Goal: Book appointment/travel/reservation

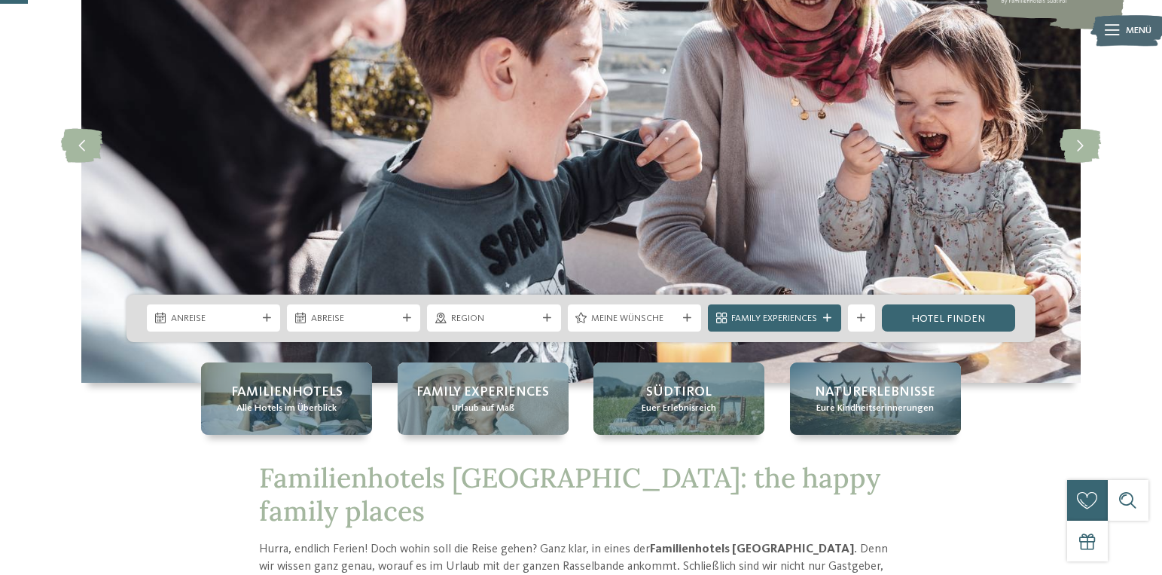
scroll to position [151, 0]
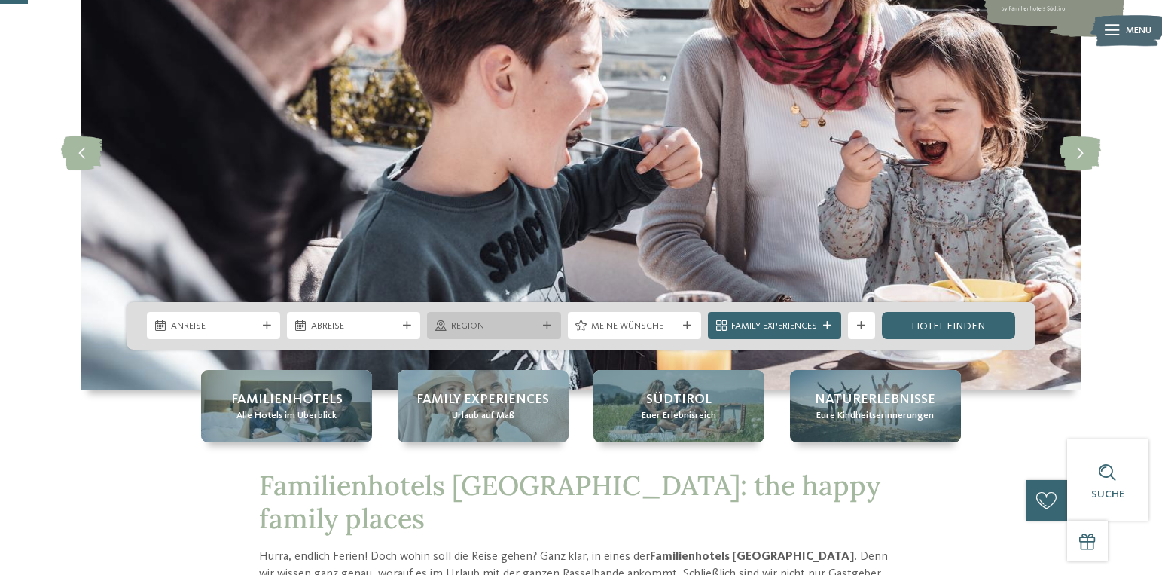
click at [538, 325] on div "Region" at bounding box center [493, 326] width 93 height 14
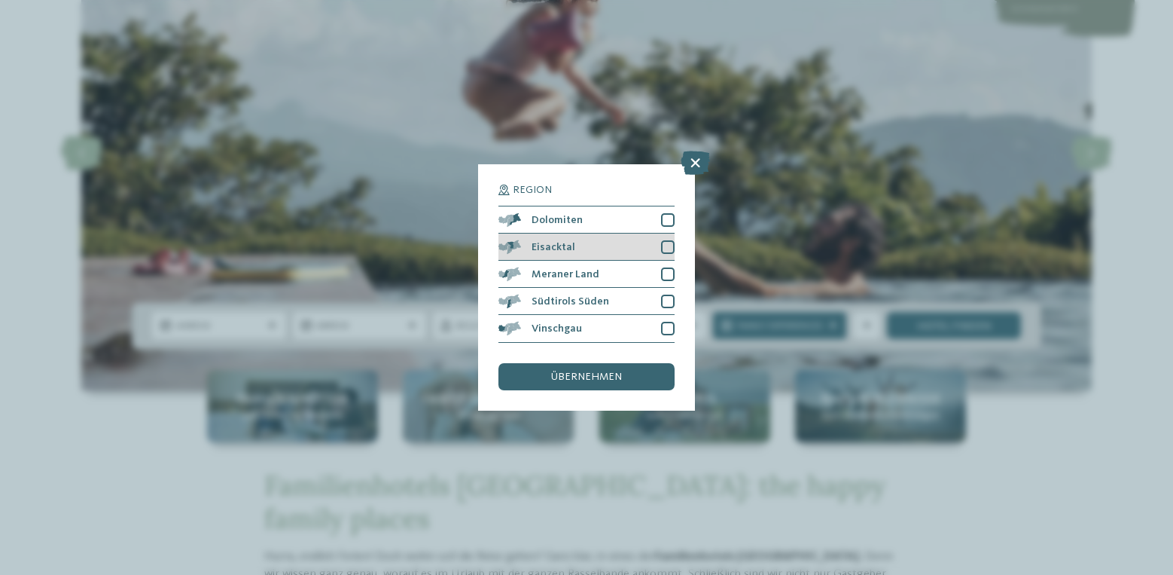
click at [669, 247] on div at bounding box center [668, 247] width 14 height 14
click at [621, 378] on div "übernehmen" at bounding box center [586, 376] width 176 height 27
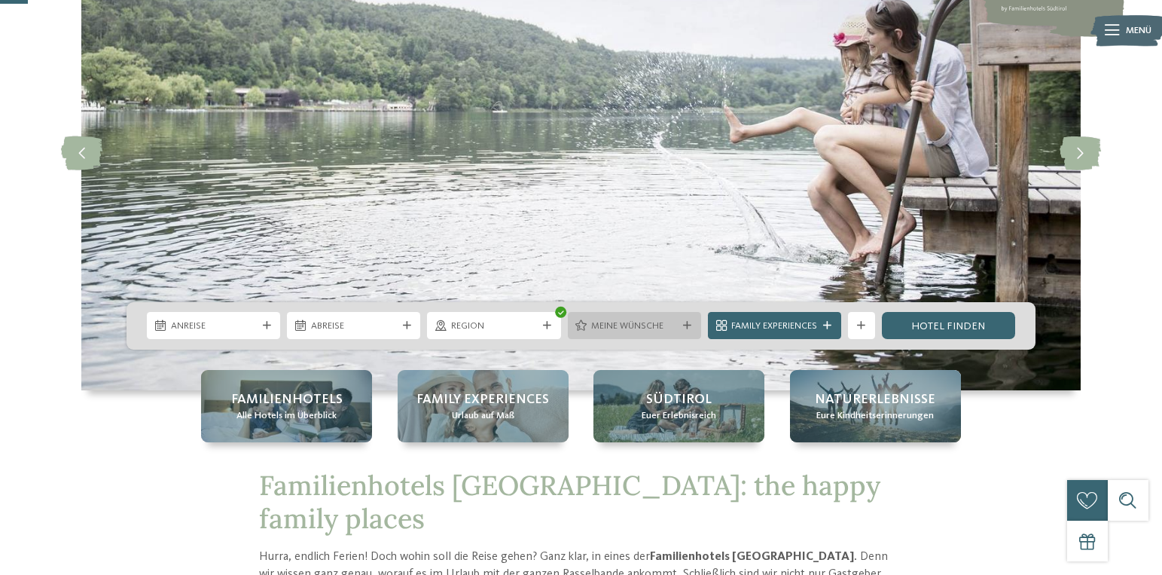
click at [670, 320] on span "Meine Wünsche" at bounding box center [634, 326] width 86 height 14
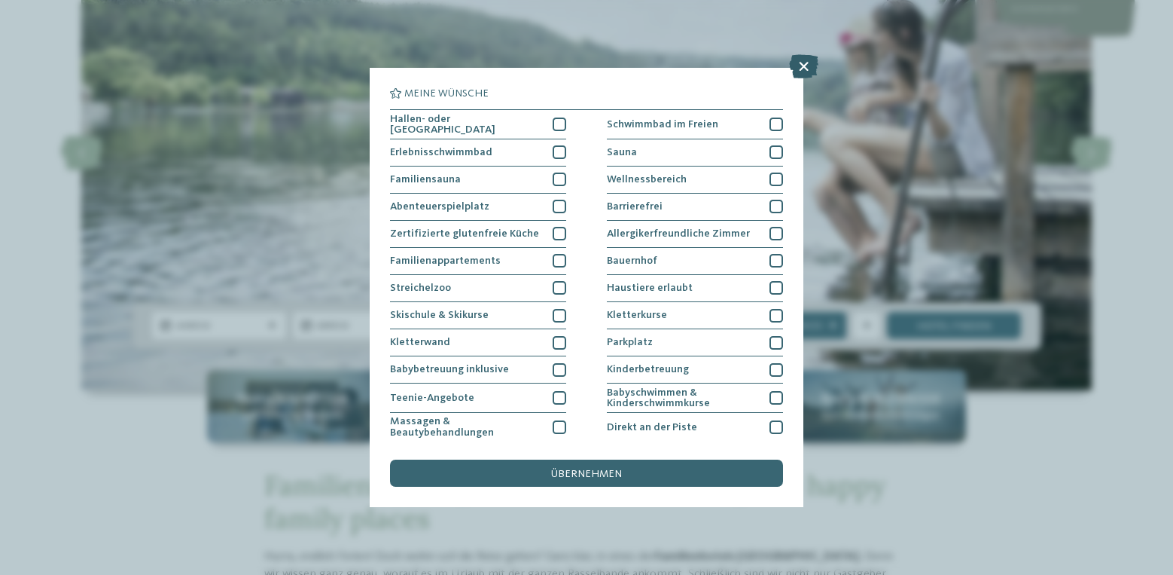
click at [803, 69] on icon at bounding box center [803, 66] width 29 height 24
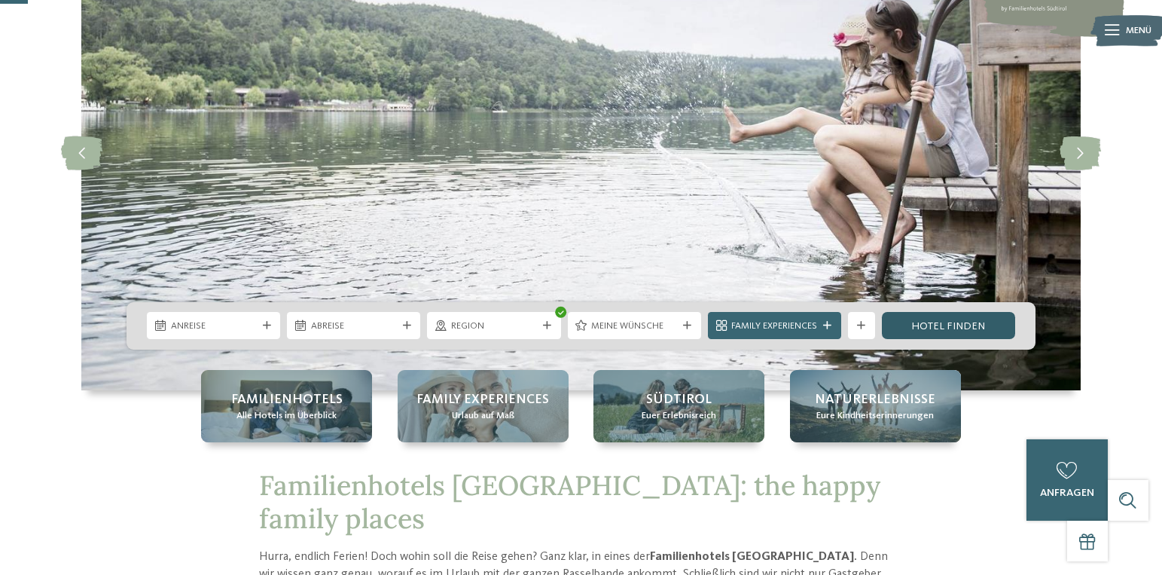
click at [926, 328] on link "Hotel finden" at bounding box center [948, 325] width 133 height 27
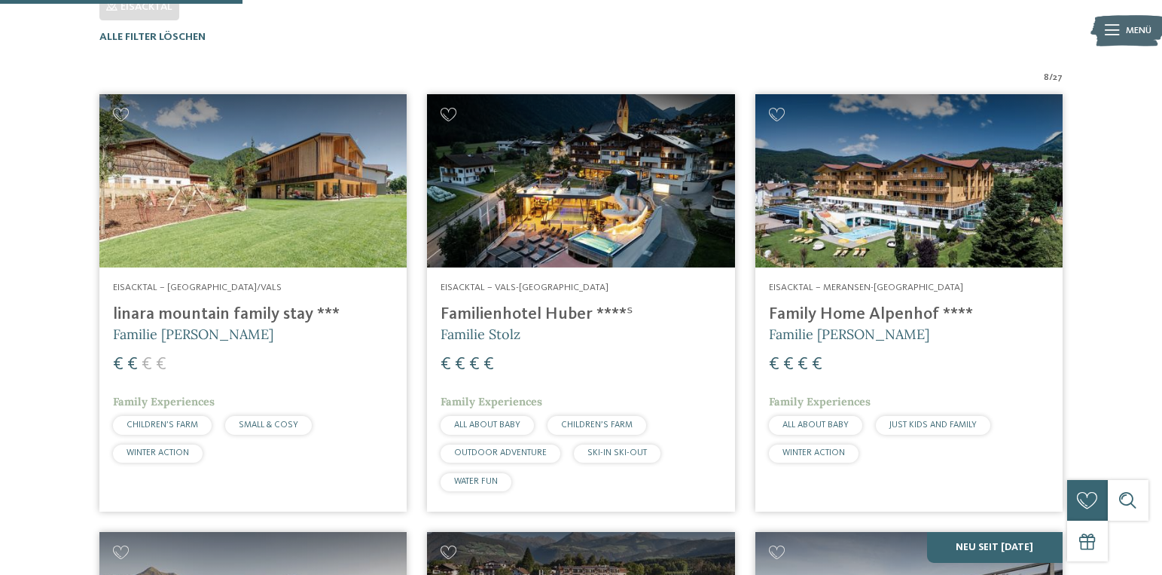
scroll to position [437, 0]
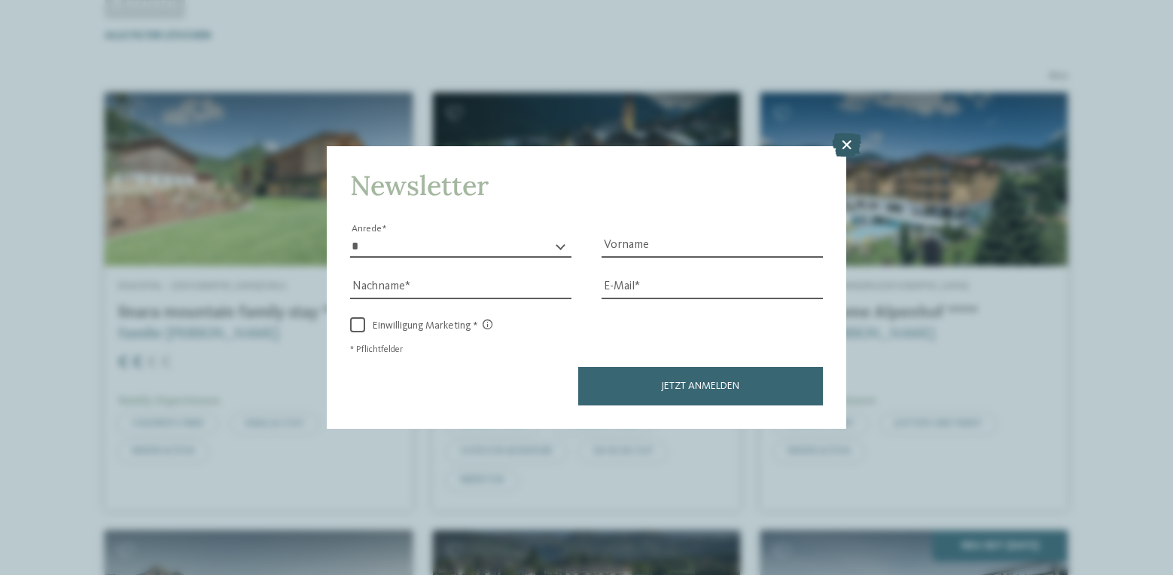
click at [846, 146] on icon at bounding box center [846, 145] width 29 height 24
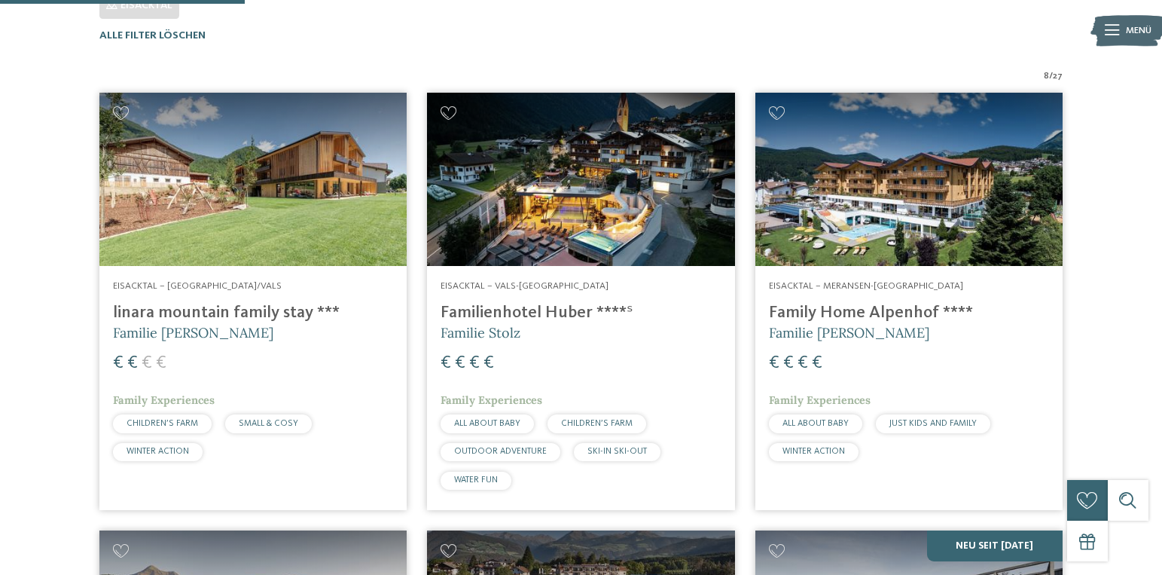
click at [560, 221] on img at bounding box center [580, 179] width 307 height 173
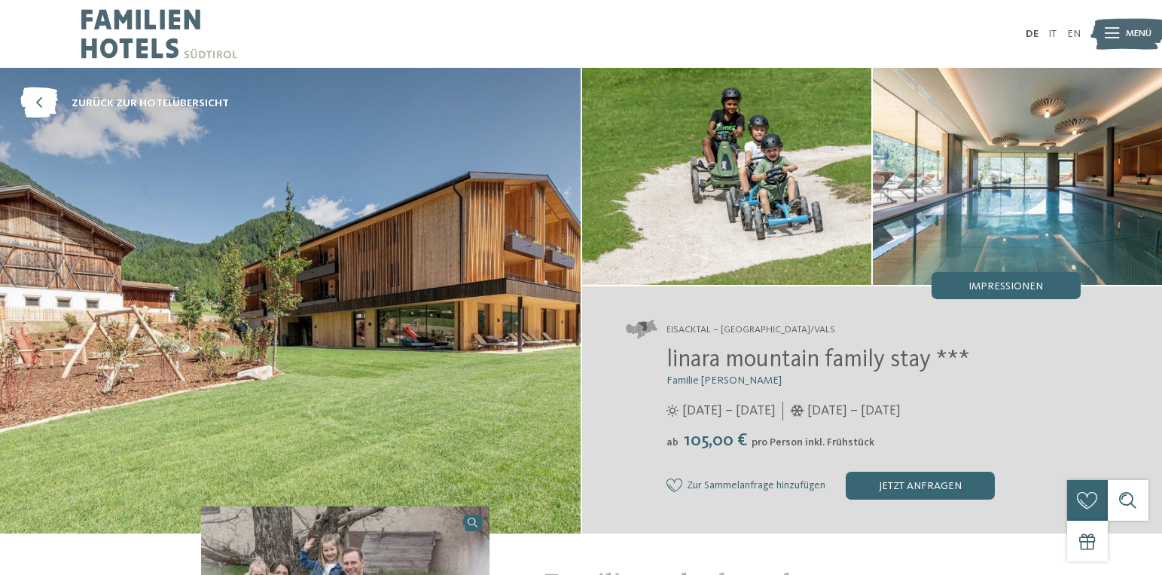
click at [1105, 42] on div at bounding box center [1112, 34] width 14 height 34
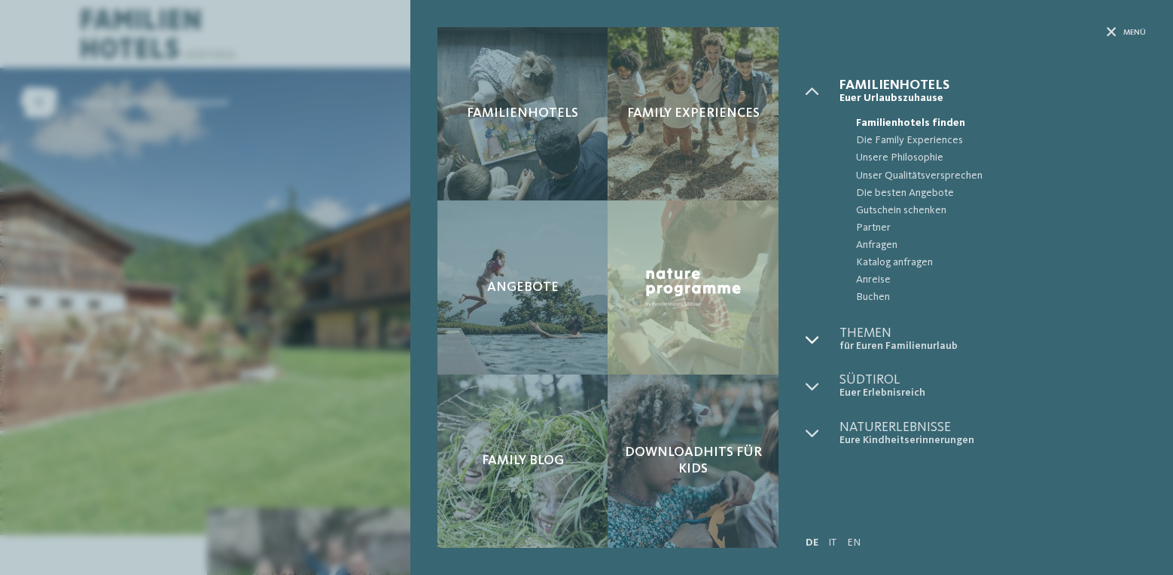
click at [814, 337] on icon at bounding box center [813, 340] width 14 height 14
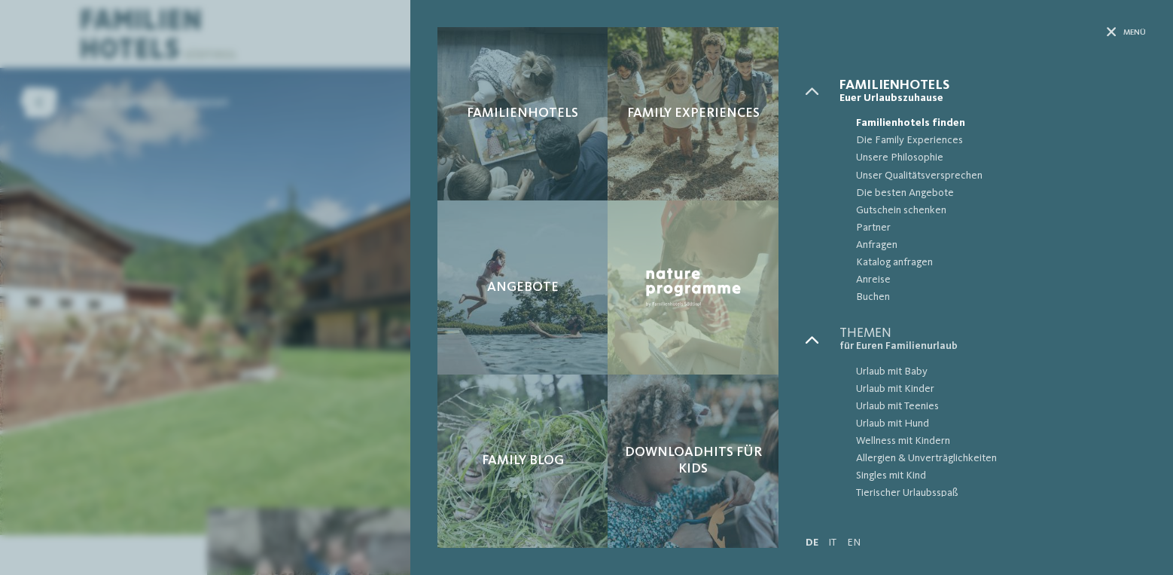
scroll to position [75, 0]
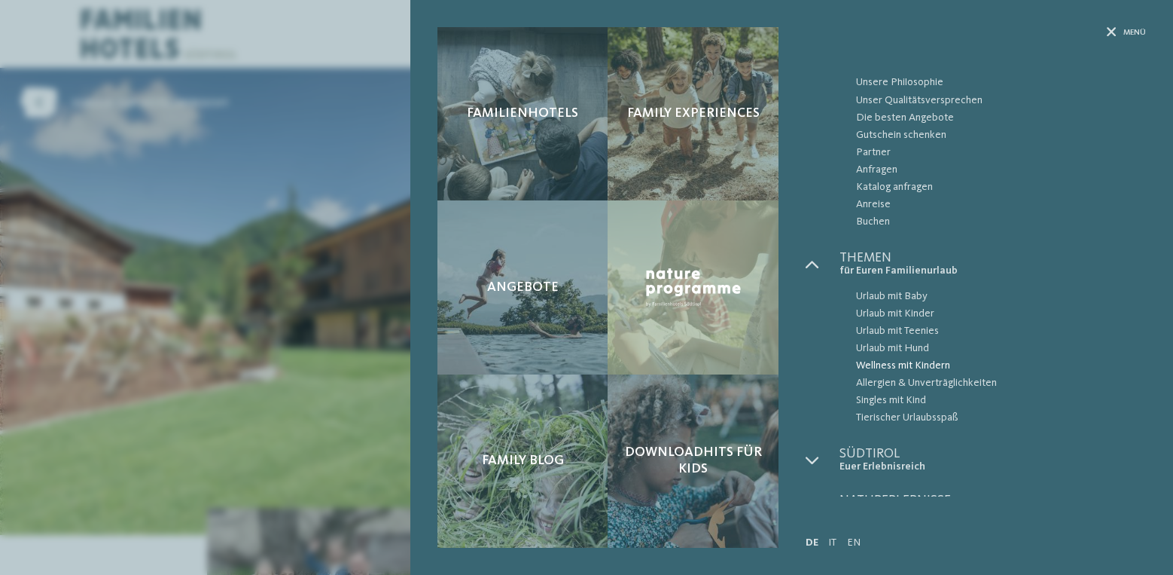
click at [874, 366] on span "Wellness mit Kindern" at bounding box center [1001, 365] width 290 height 17
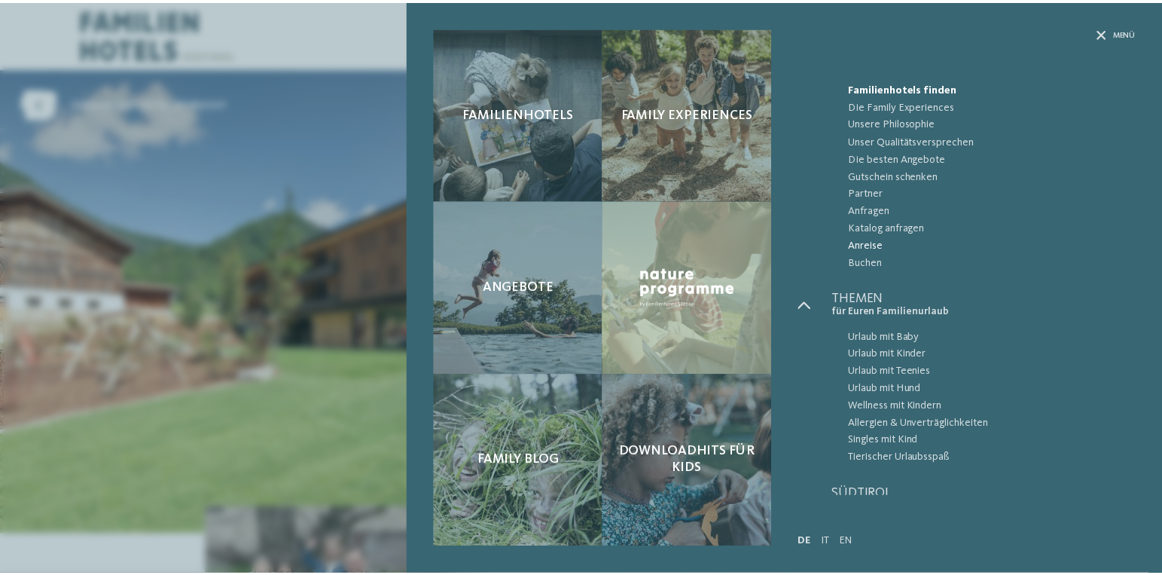
scroll to position [0, 0]
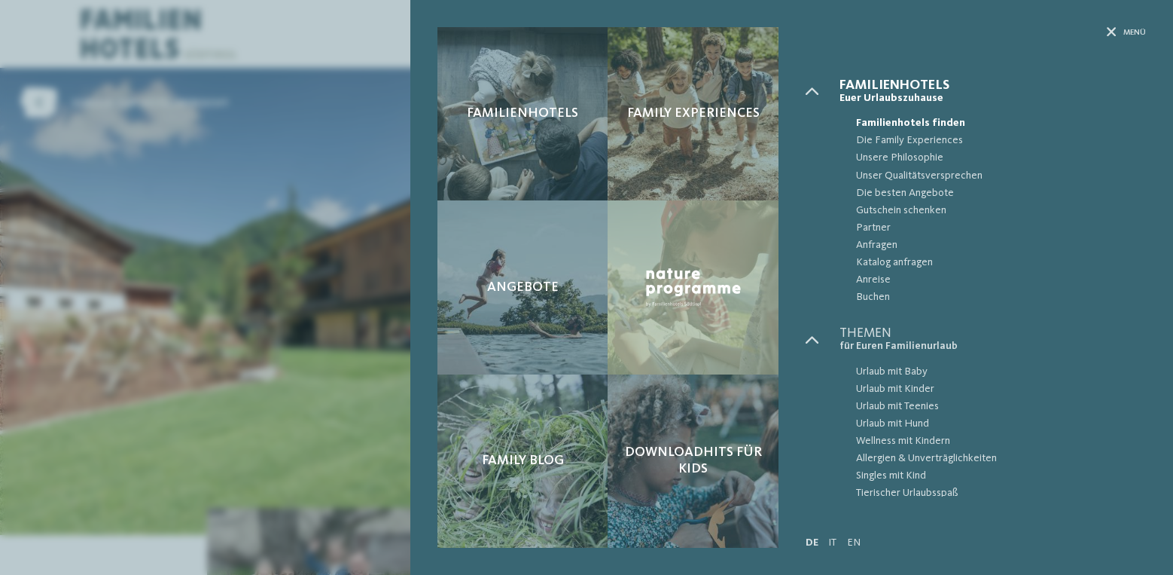
click at [1129, 26] on div "Familienhotels Family Experiences" at bounding box center [791, 287] width 763 height 575
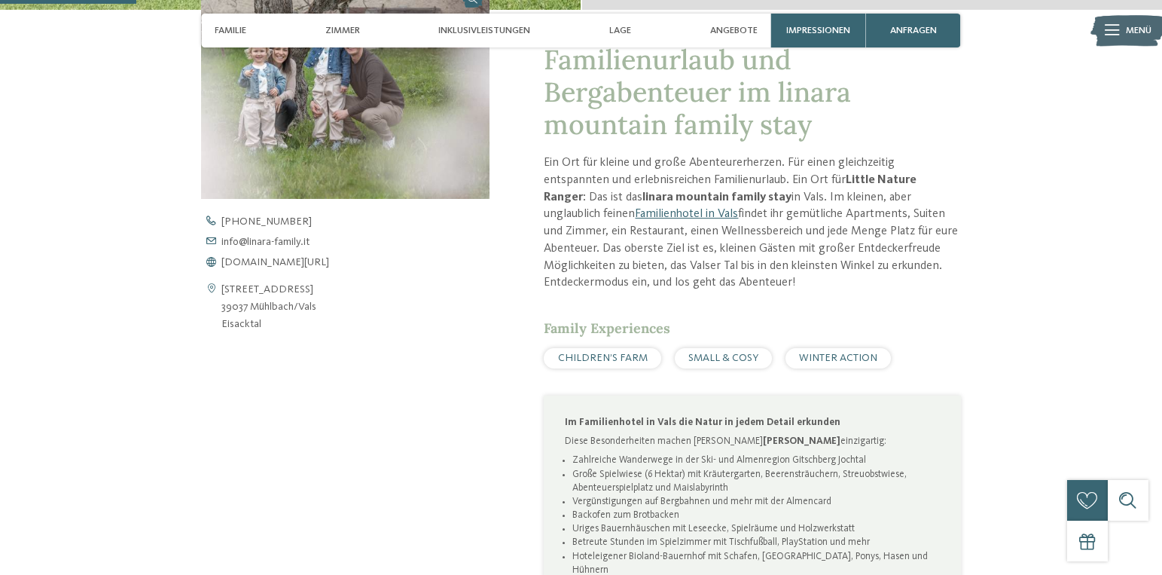
scroll to position [527, 0]
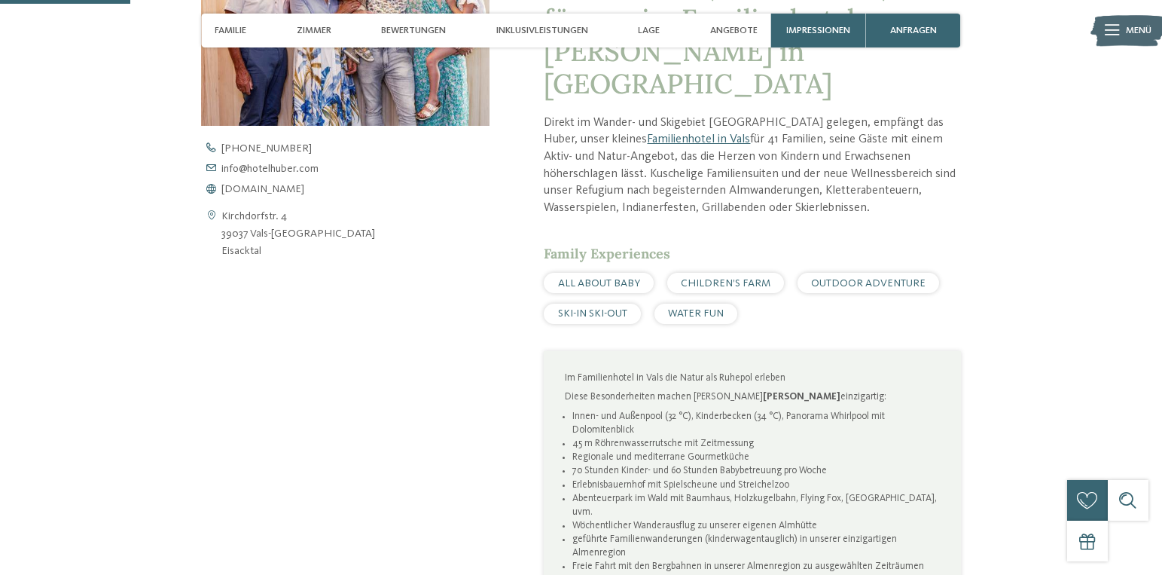
scroll to position [602, 0]
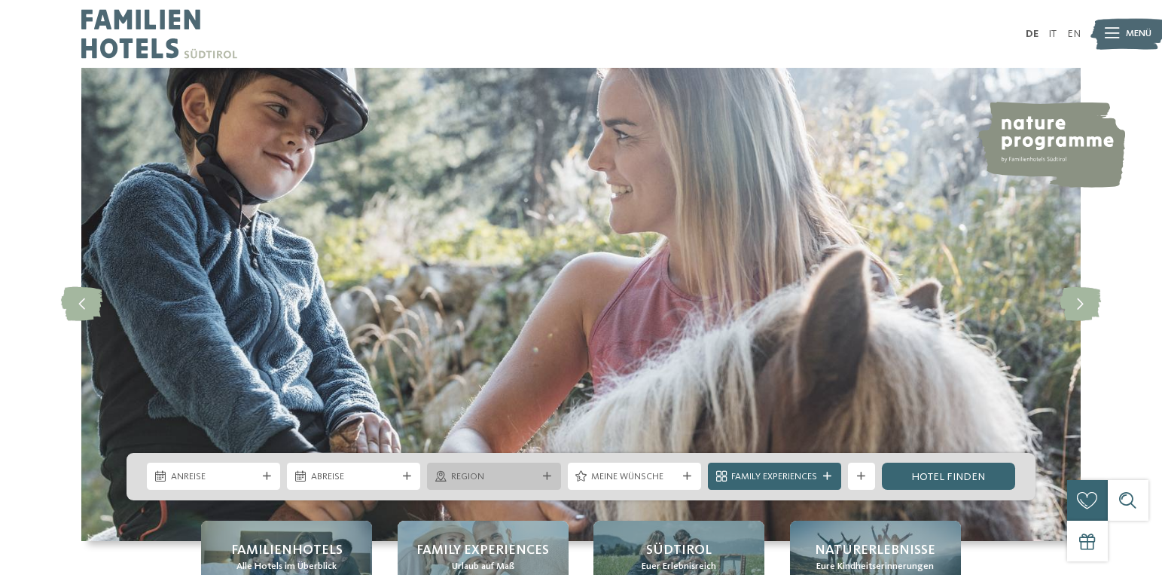
click at [450, 478] on div "Region" at bounding box center [493, 476] width 93 height 14
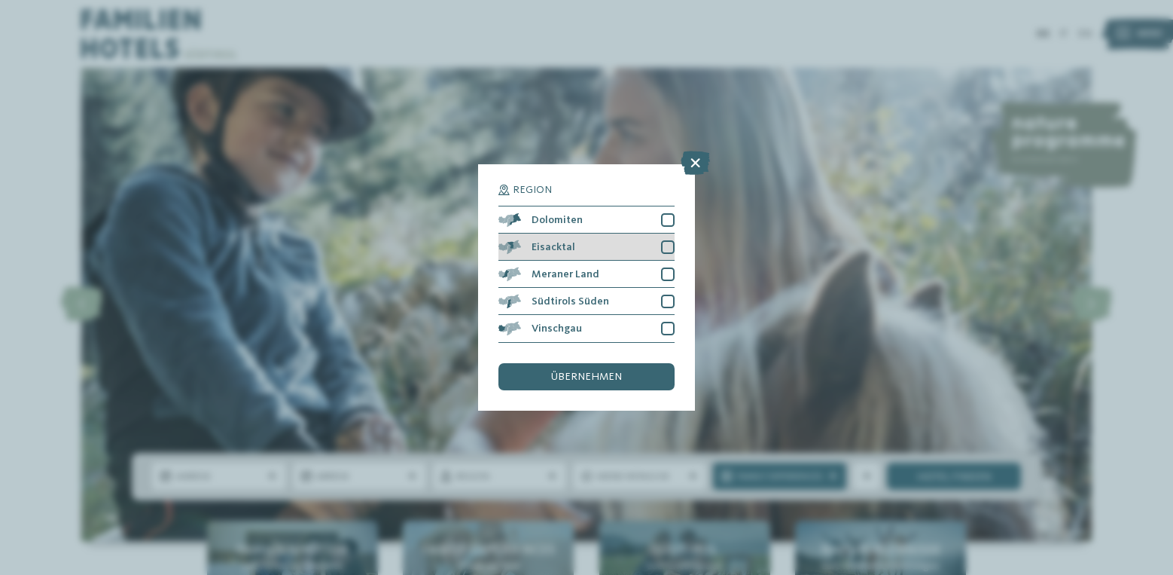
click at [662, 240] on div at bounding box center [668, 247] width 14 height 14
click at [595, 377] on span "übernehmen" at bounding box center [586, 376] width 71 height 11
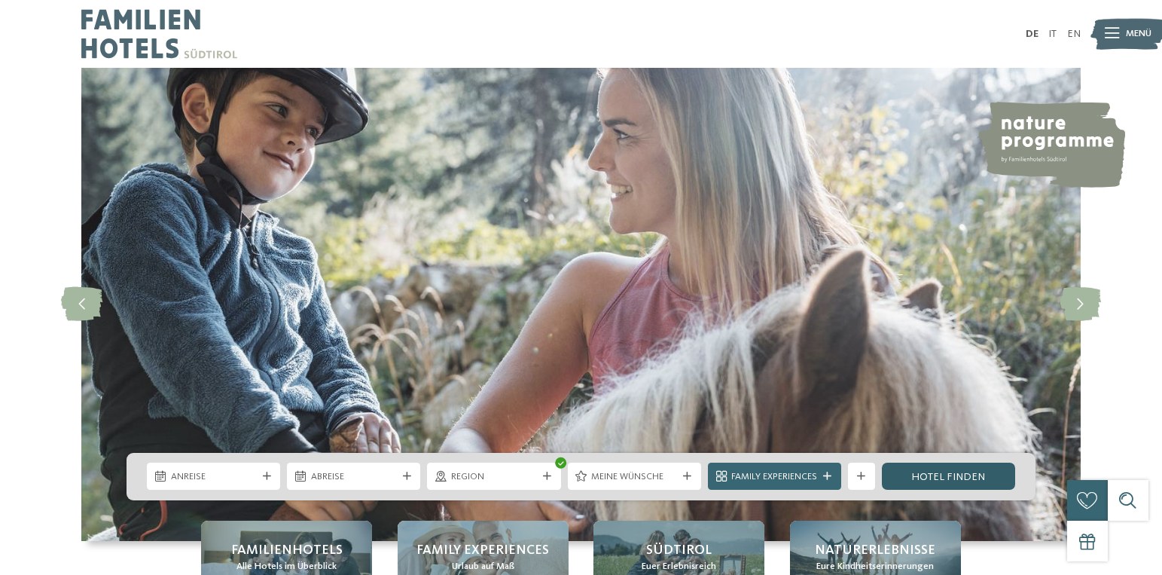
click at [932, 474] on link "Hotel finden" at bounding box center [948, 475] width 133 height 27
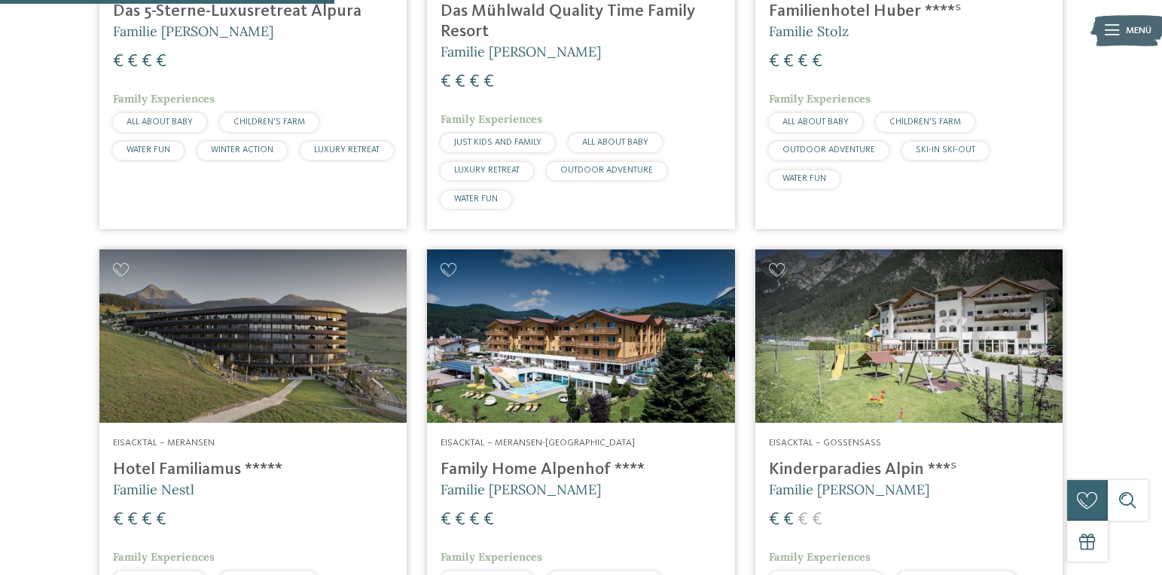
scroll to position [286, 0]
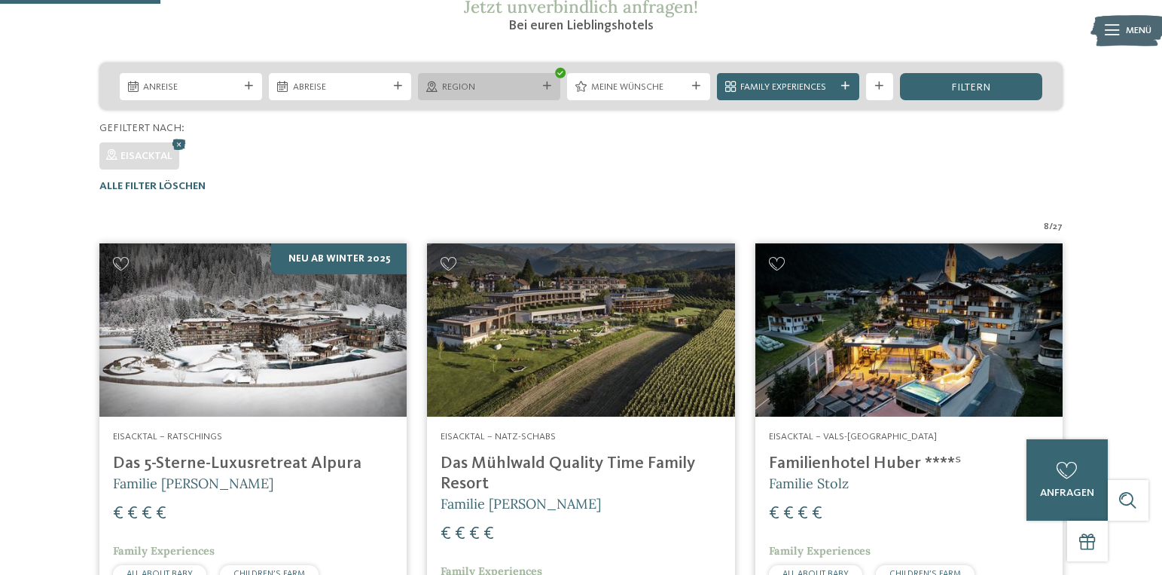
click at [489, 81] on span "Region" at bounding box center [489, 88] width 95 height 14
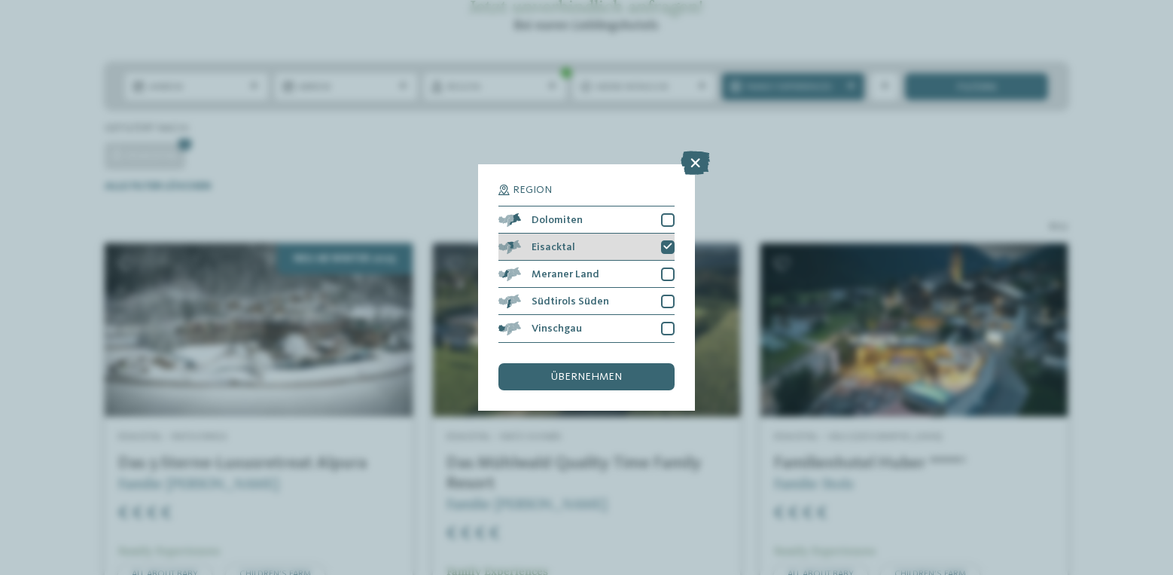
click at [672, 245] on div at bounding box center [668, 247] width 14 height 14
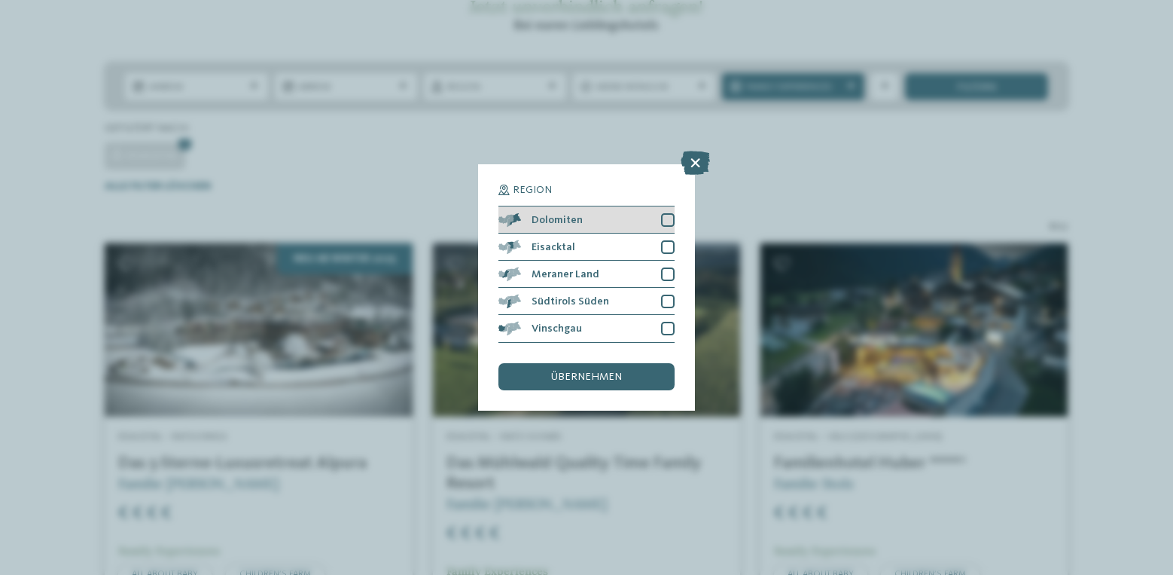
click at [669, 222] on div at bounding box center [668, 220] width 14 height 14
click at [618, 376] on span "übernehmen" at bounding box center [586, 376] width 71 height 11
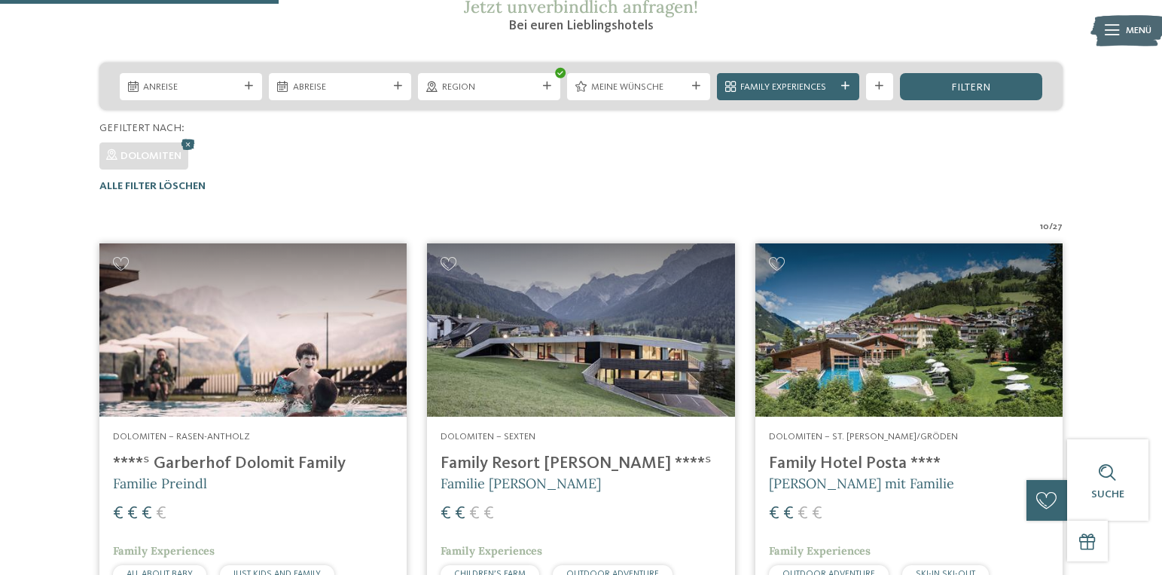
scroll to position [136, 0]
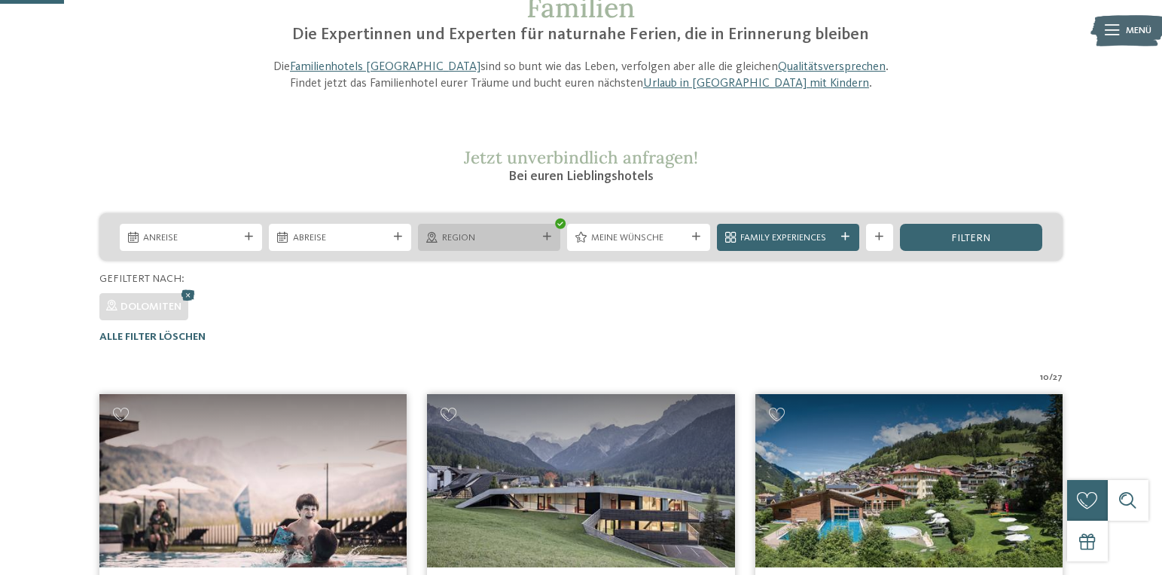
click at [527, 242] on span "Region" at bounding box center [489, 238] width 95 height 14
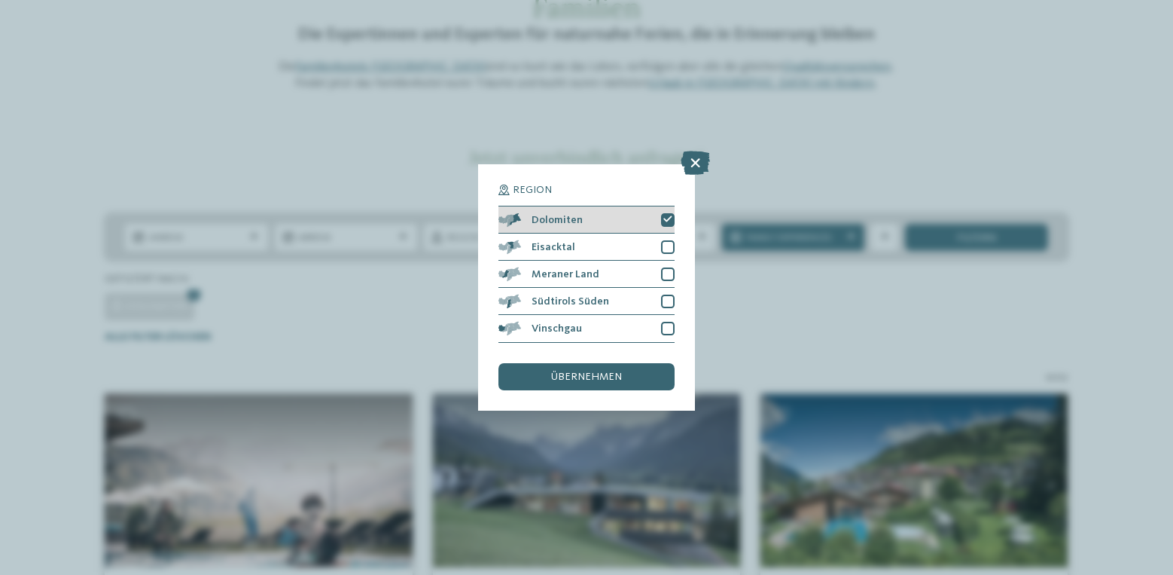
click at [669, 217] on icon at bounding box center [667, 219] width 9 height 8
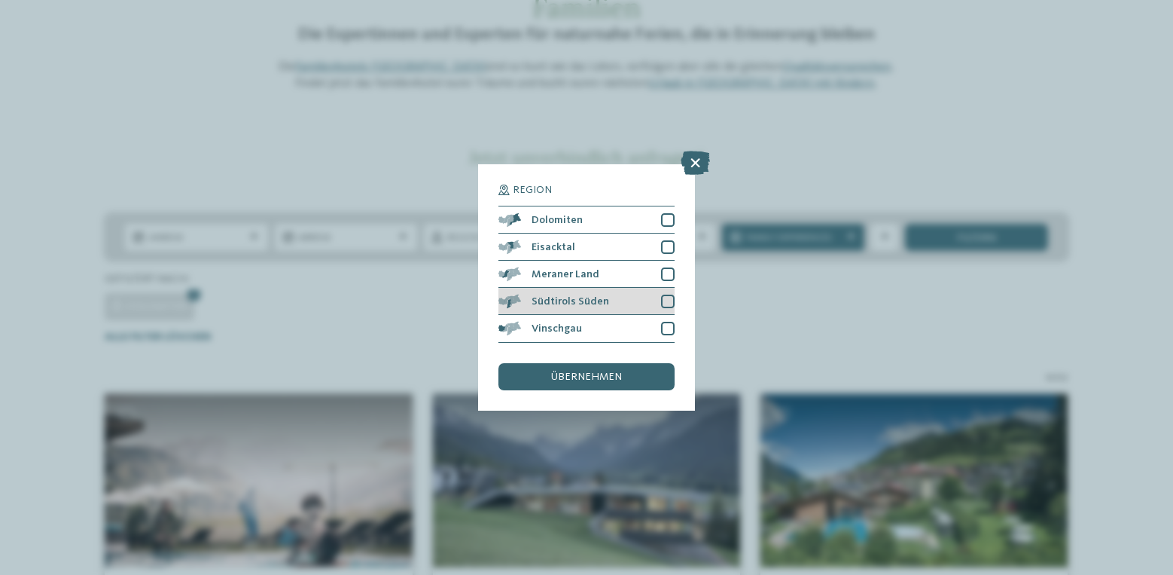
click at [670, 303] on div at bounding box center [668, 301] width 14 height 14
click at [666, 277] on div at bounding box center [668, 274] width 14 height 14
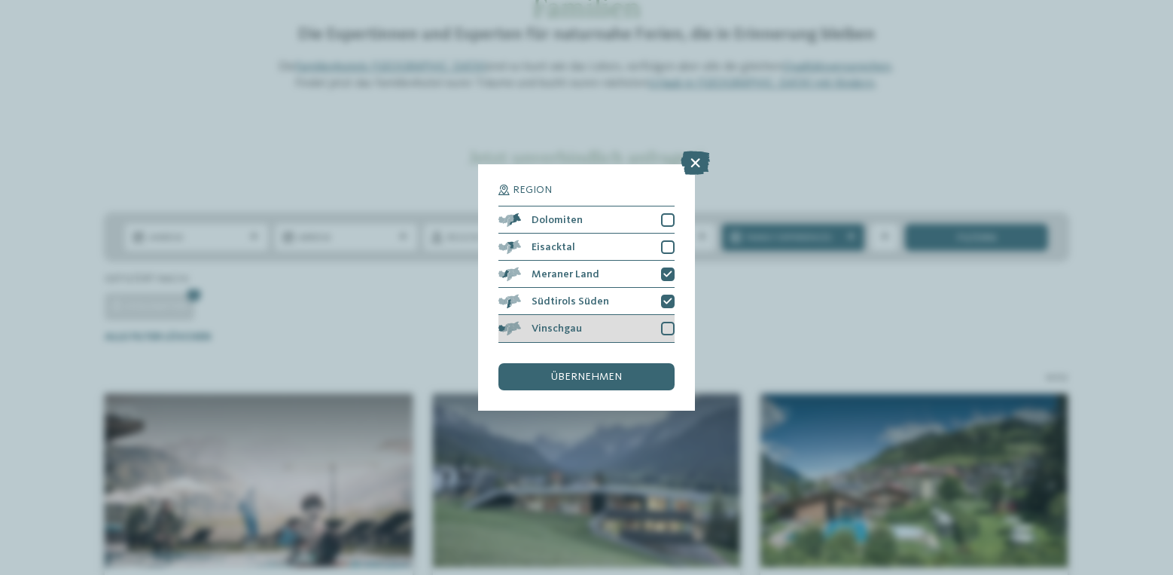
click at [670, 331] on div at bounding box center [668, 329] width 14 height 14
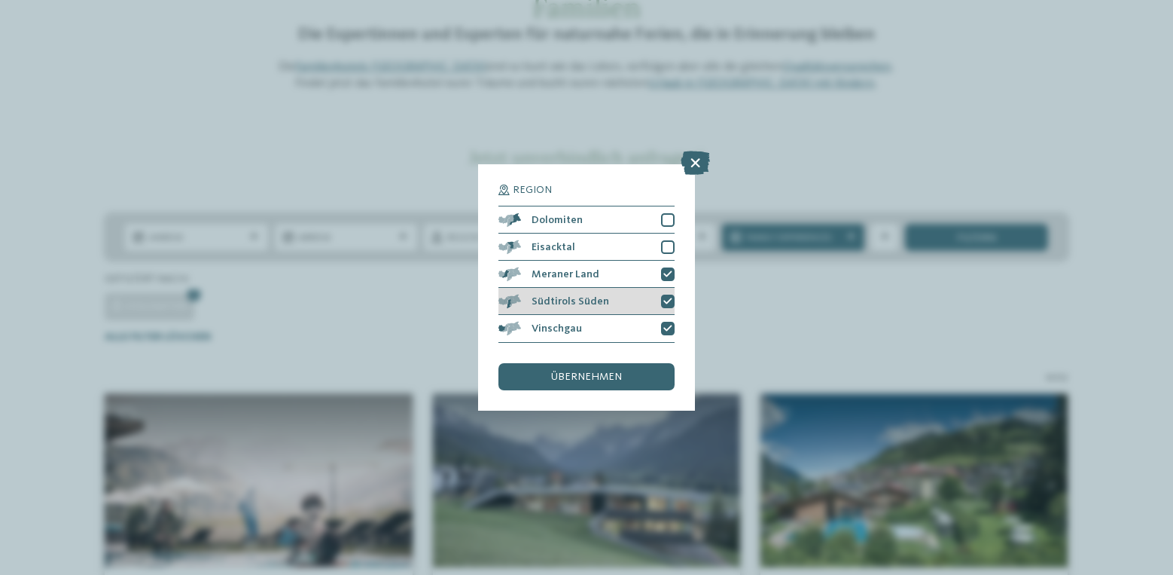
click at [669, 306] on div at bounding box center [668, 301] width 14 height 14
click at [669, 276] on icon at bounding box center [667, 274] width 9 height 8
click at [628, 395] on div "Region Dolomiten Eisacktal" at bounding box center [586, 286] width 217 height 245
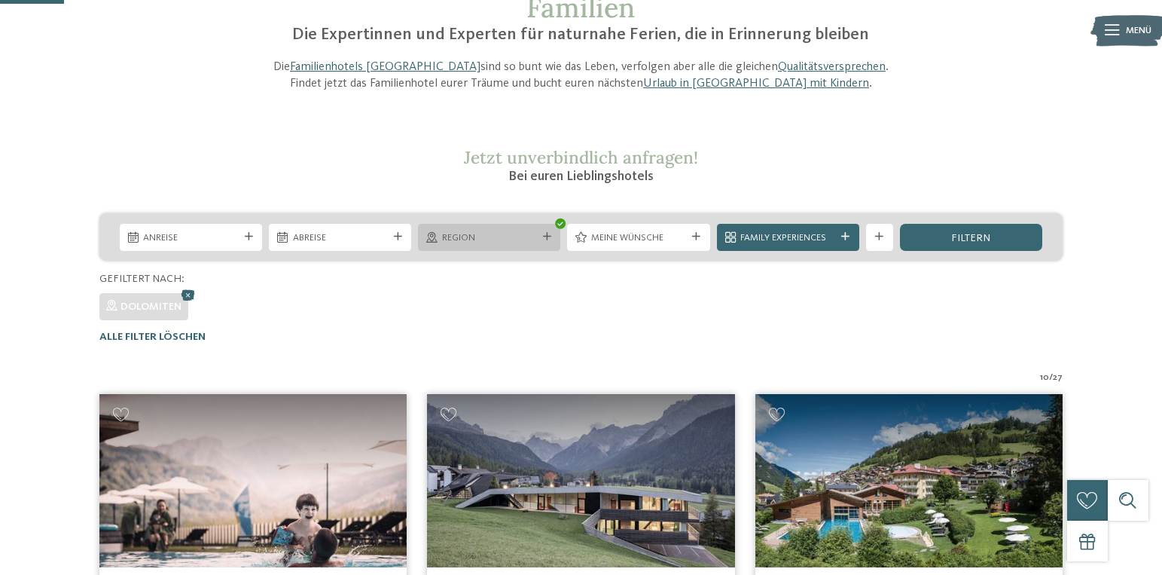
click at [532, 229] on div "Region" at bounding box center [489, 237] width 142 height 27
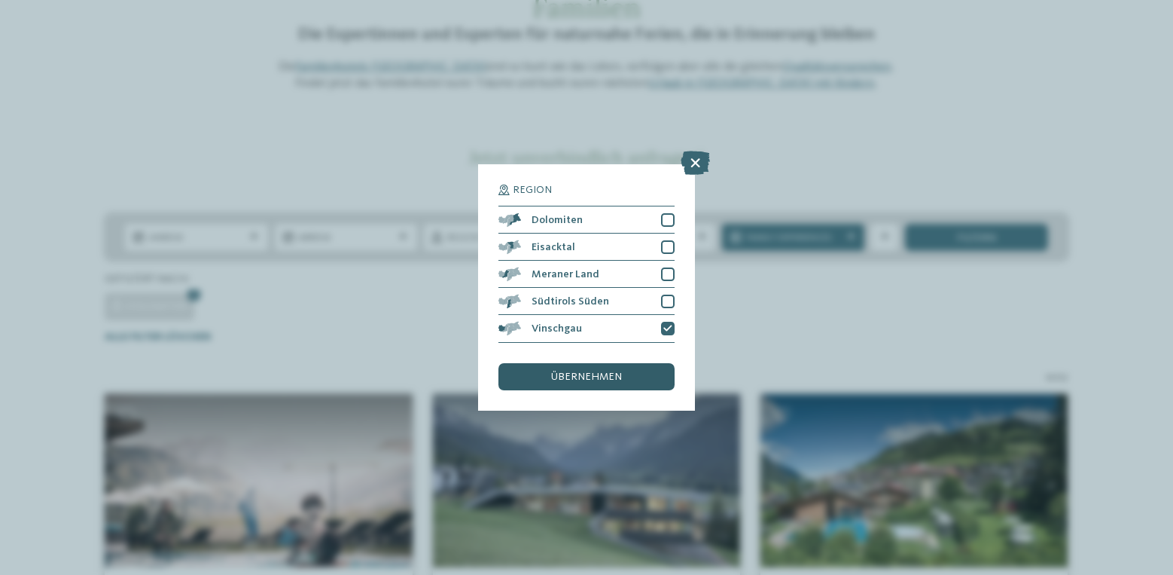
click at [602, 378] on span "übernehmen" at bounding box center [586, 376] width 71 height 11
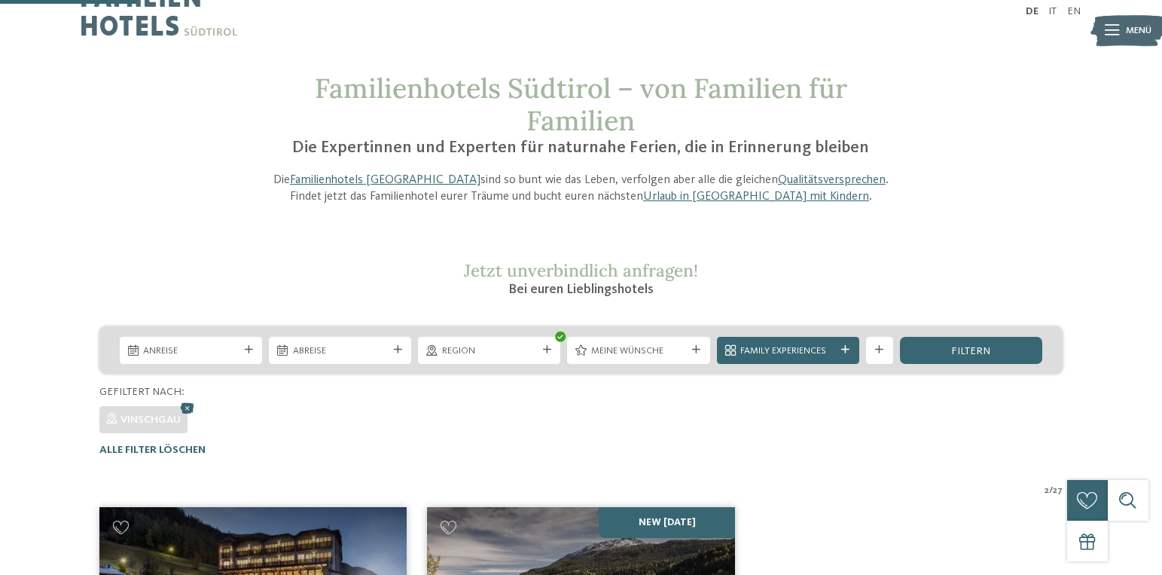
scroll to position [0, 0]
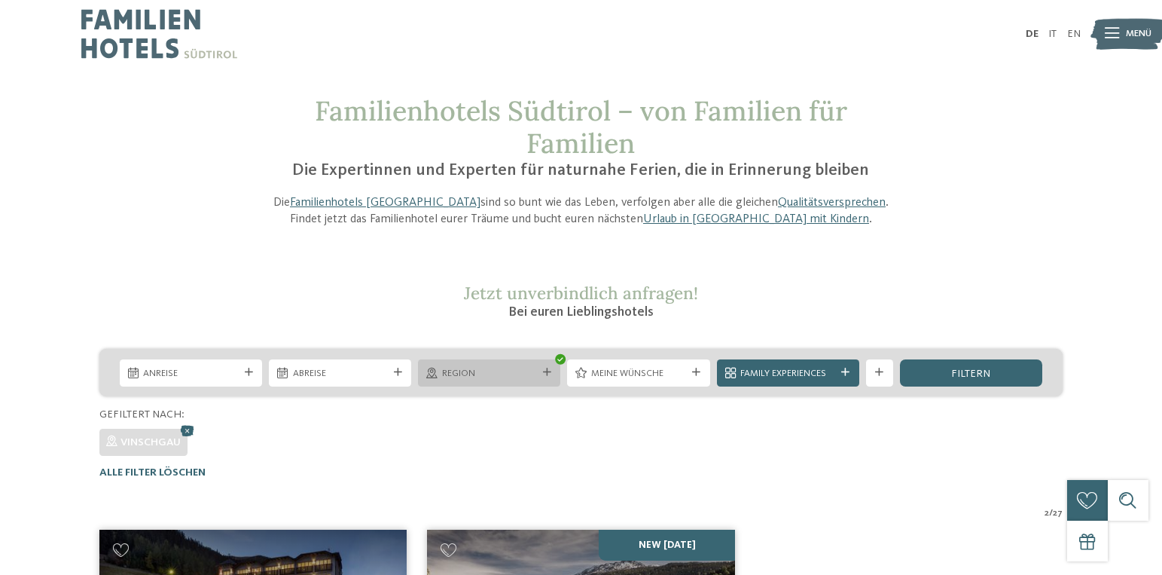
click at [530, 364] on div "Region" at bounding box center [489, 372] width 142 height 27
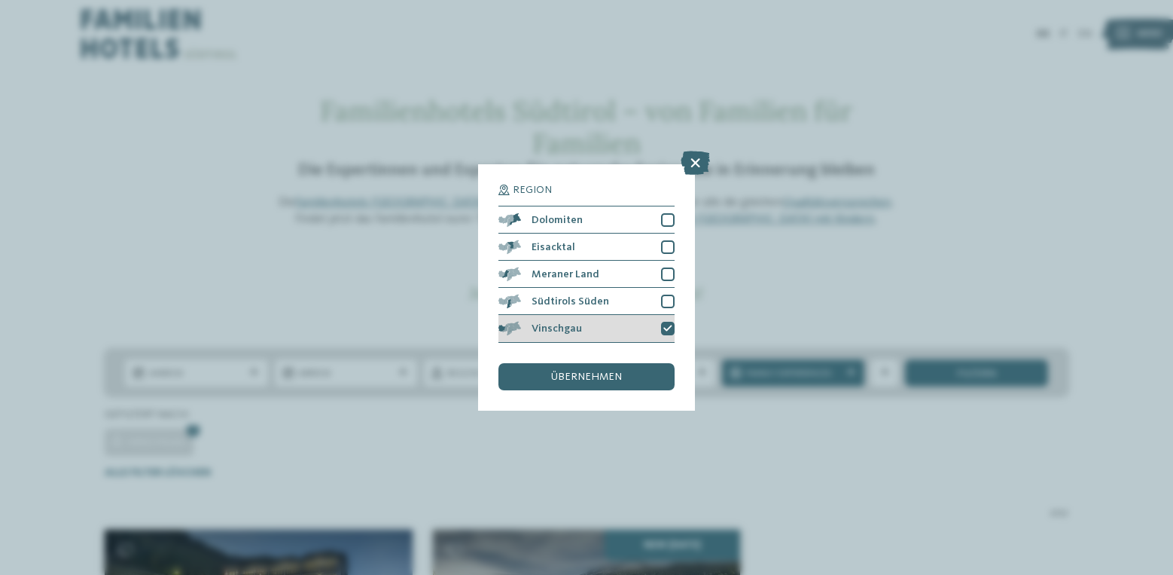
click at [668, 330] on icon at bounding box center [667, 329] width 9 height 8
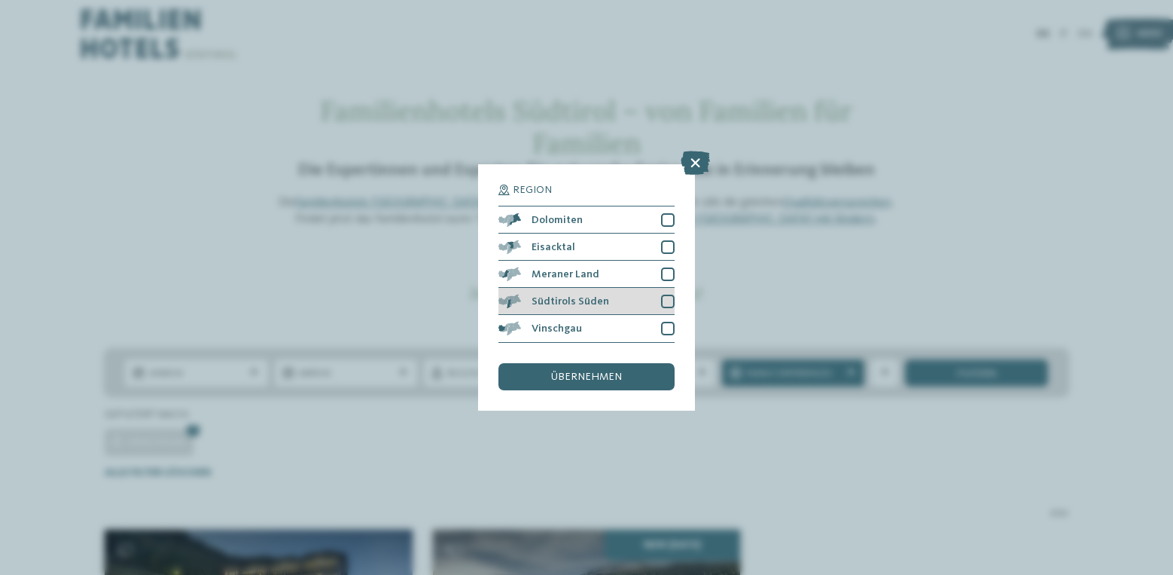
click at [669, 297] on div at bounding box center [668, 301] width 14 height 14
click at [619, 376] on span "übernehmen" at bounding box center [586, 376] width 71 height 11
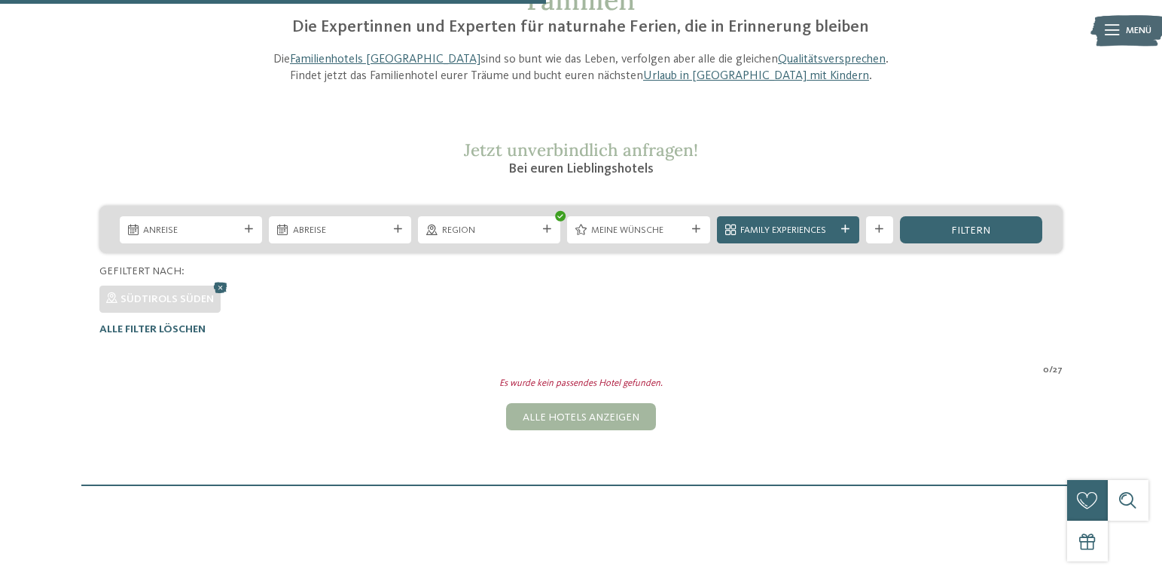
scroll to position [136, 0]
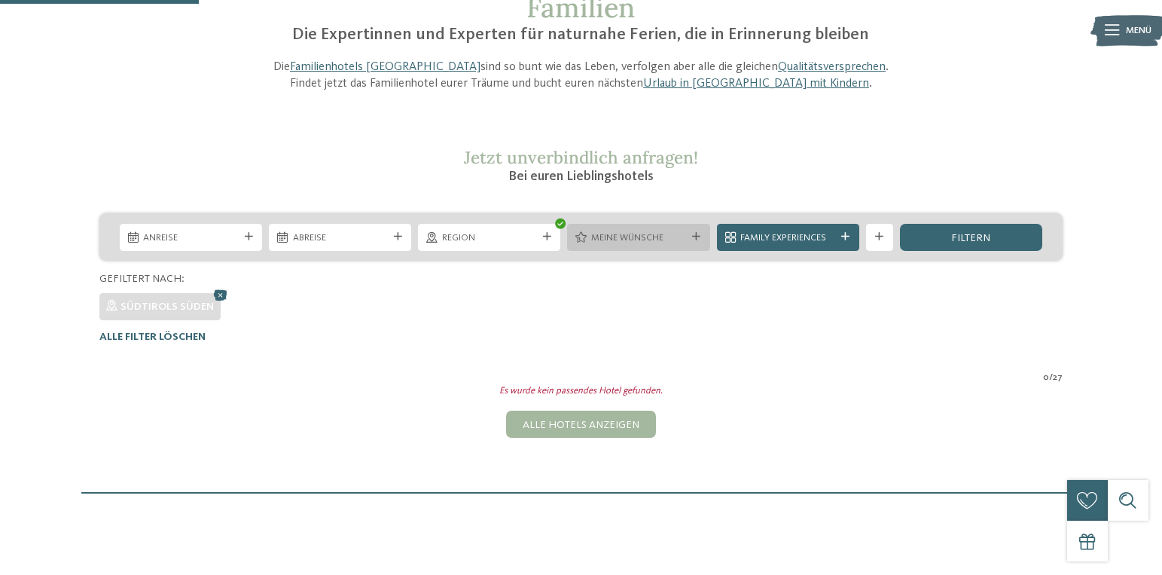
click at [632, 240] on span "Meine Wünsche" at bounding box center [638, 238] width 95 height 14
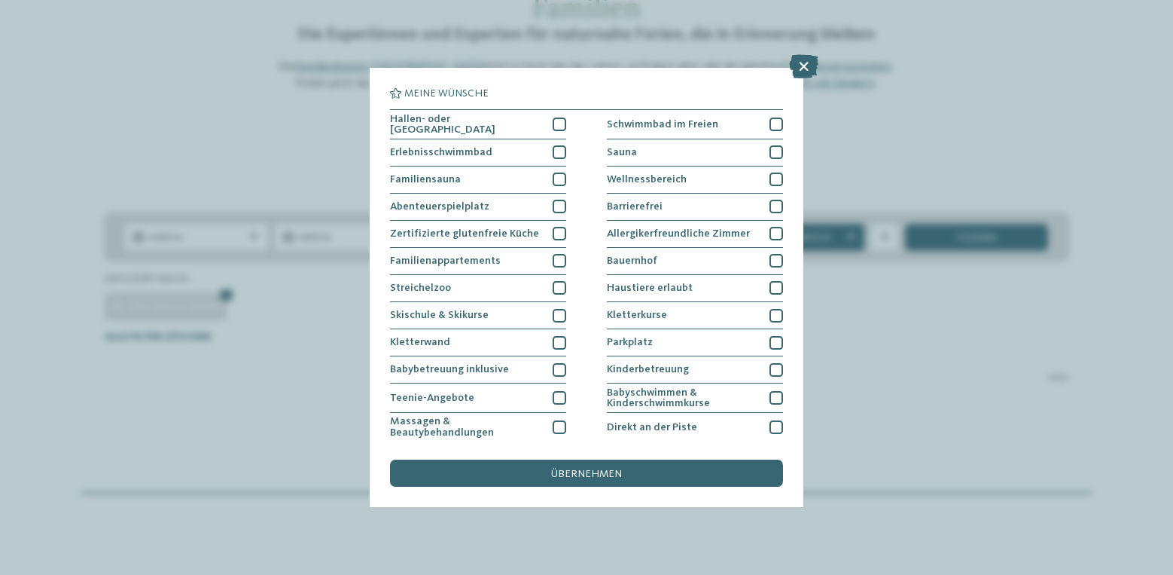
click at [803, 72] on icon at bounding box center [803, 66] width 29 height 24
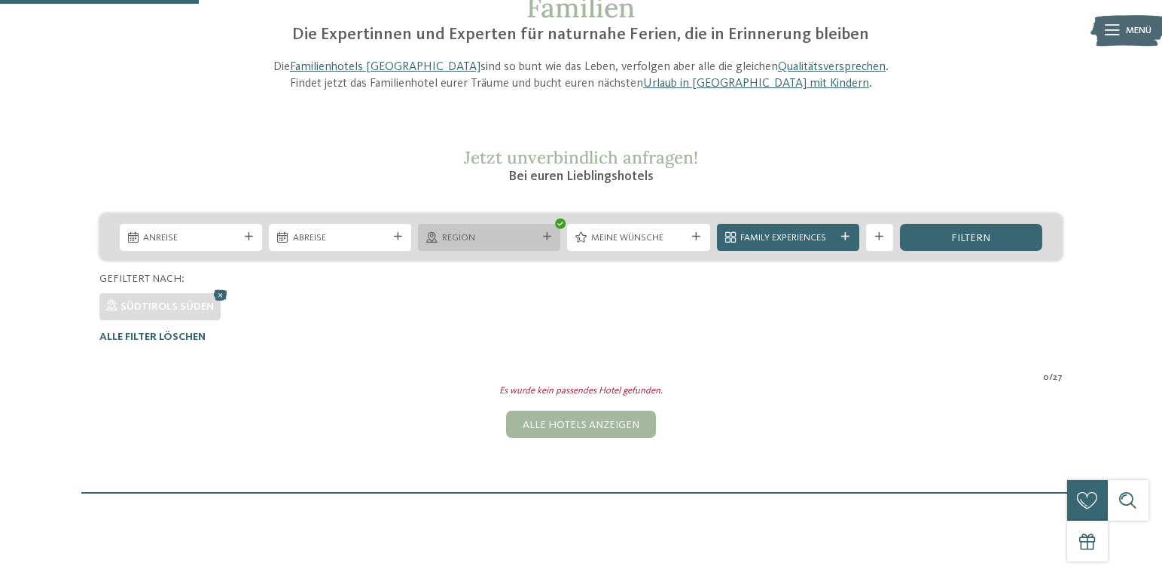
click at [529, 239] on span "Region" at bounding box center [489, 238] width 95 height 14
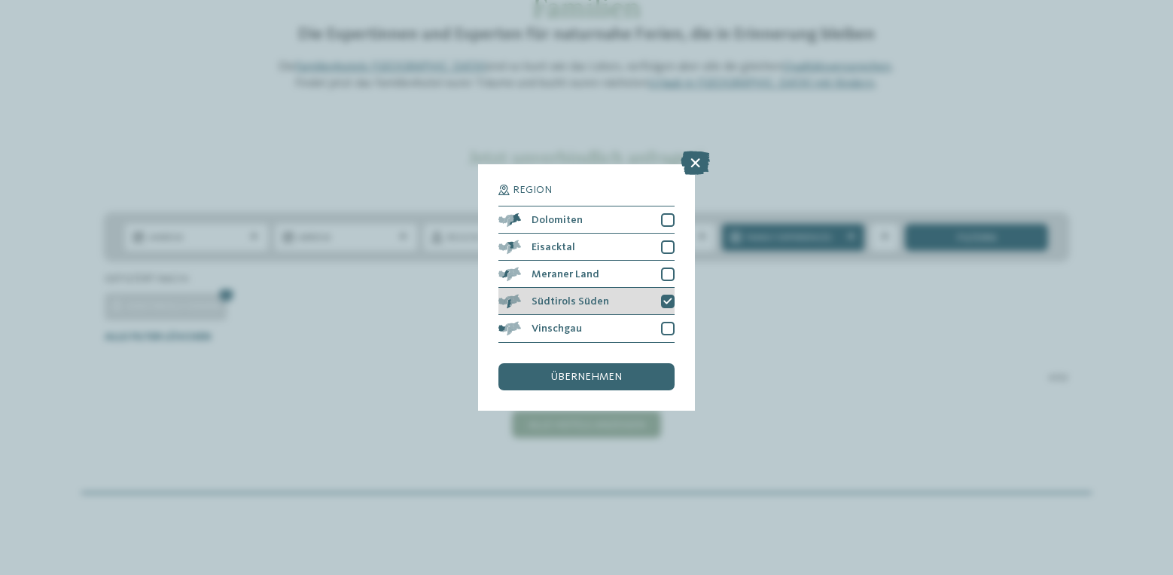
click at [669, 298] on icon at bounding box center [667, 301] width 9 height 8
click at [672, 276] on div at bounding box center [668, 274] width 14 height 14
click at [633, 367] on div "übernehmen" at bounding box center [586, 376] width 176 height 27
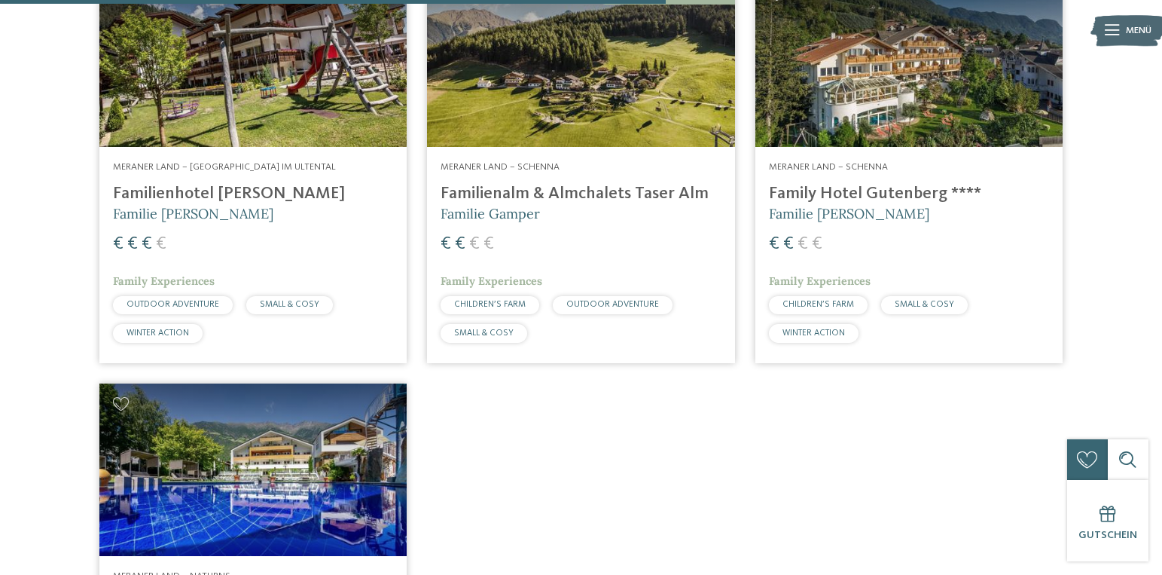
scroll to position [1190, 0]
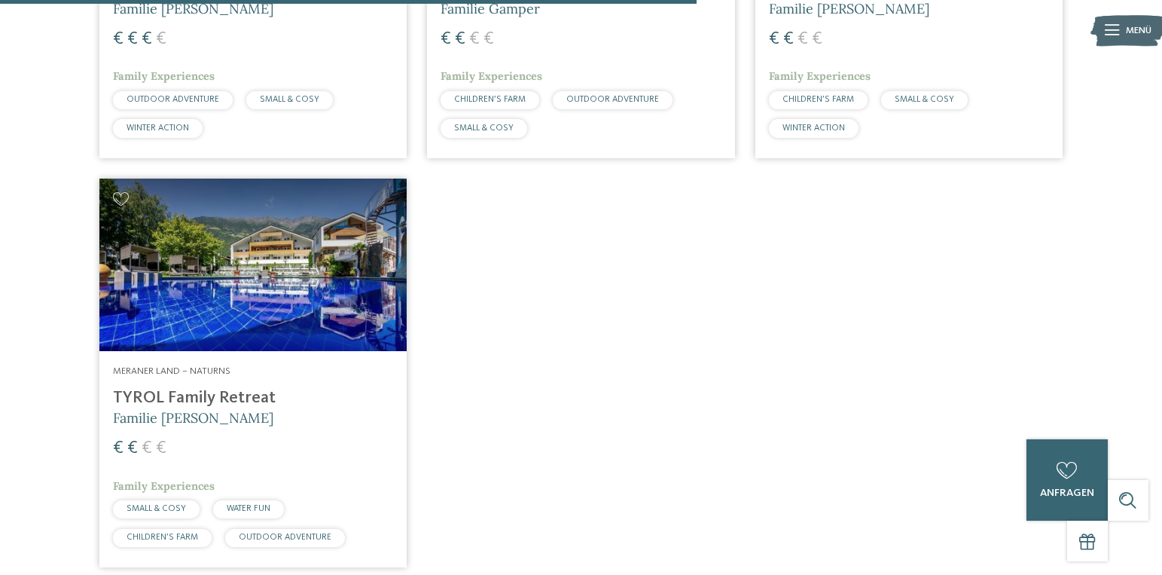
drag, startPoint x: 255, startPoint y: 275, endPoint x: 215, endPoint y: 291, distance: 42.5
click at [215, 291] on img at bounding box center [252, 264] width 307 height 173
